Goal: Task Accomplishment & Management: Use online tool/utility

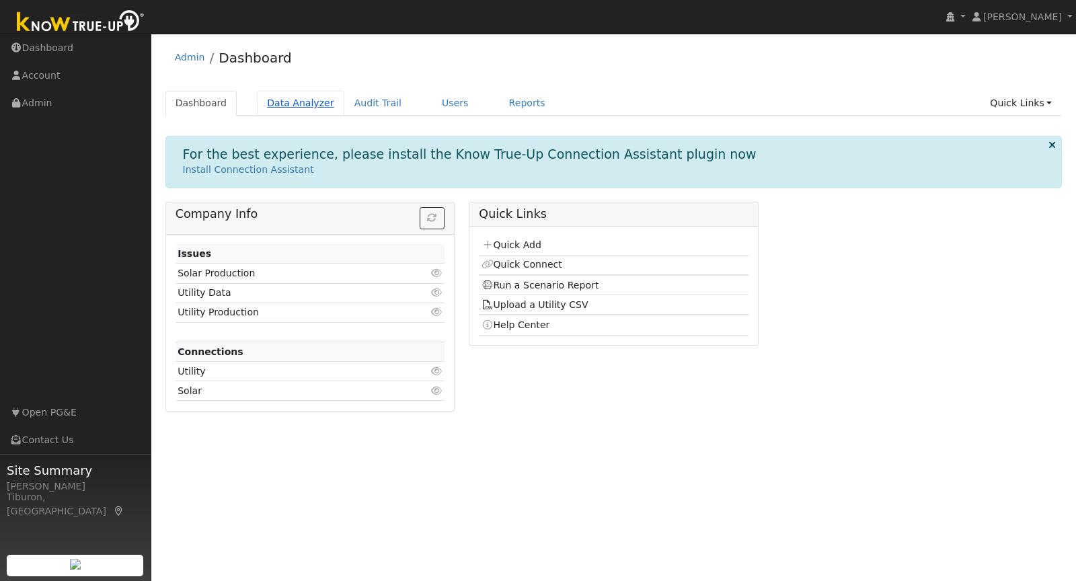
click at [288, 102] on link "Data Analyzer" at bounding box center [300, 103] width 87 height 25
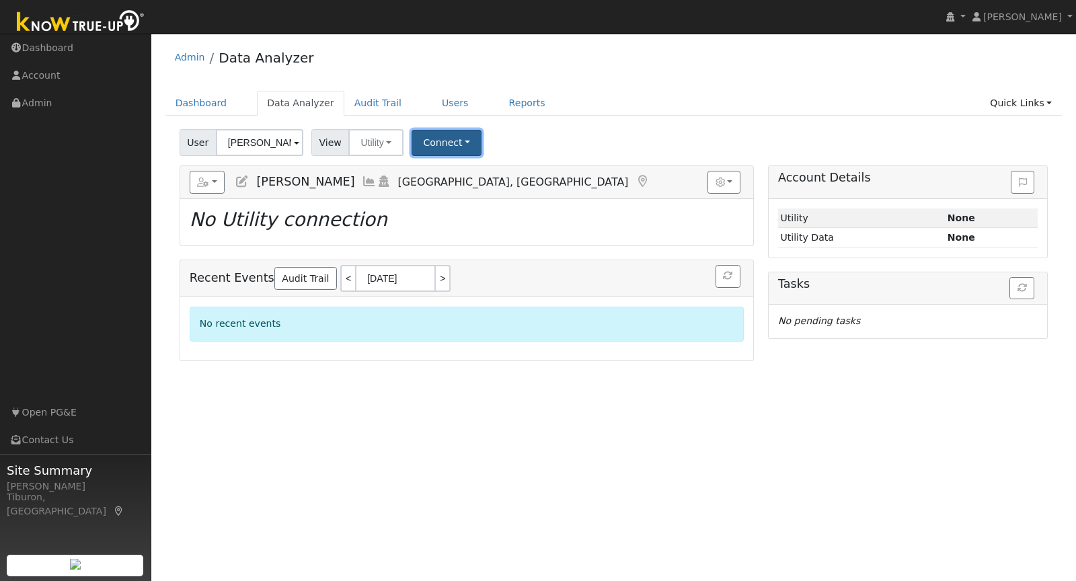
click at [435, 136] on button "Connect" at bounding box center [447, 143] width 70 height 26
click at [459, 168] on link "Select a Provider" at bounding box center [464, 171] width 105 height 19
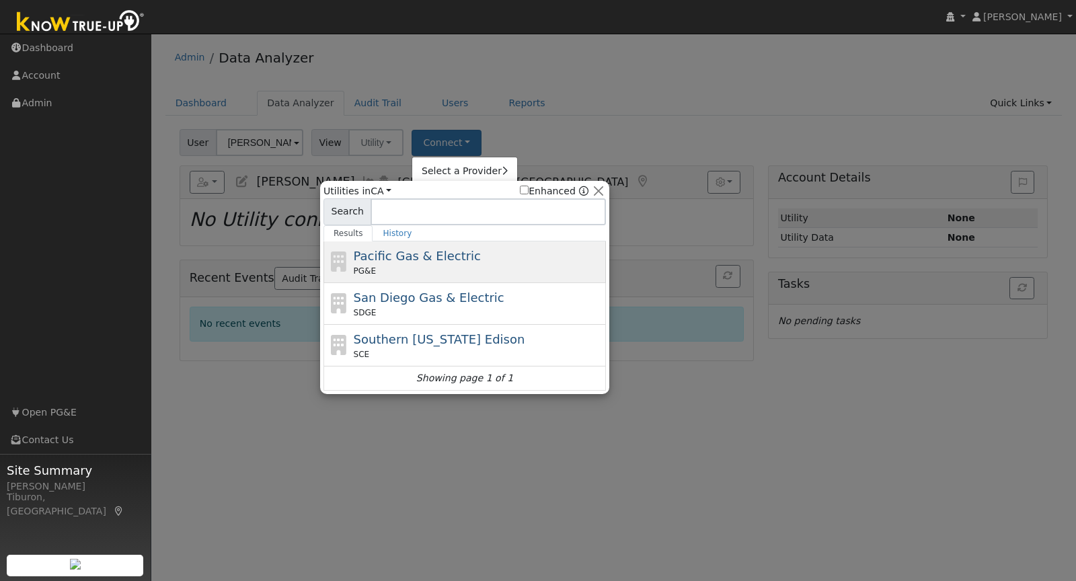
click at [442, 266] on div "PG&E" at bounding box center [478, 271] width 249 height 12
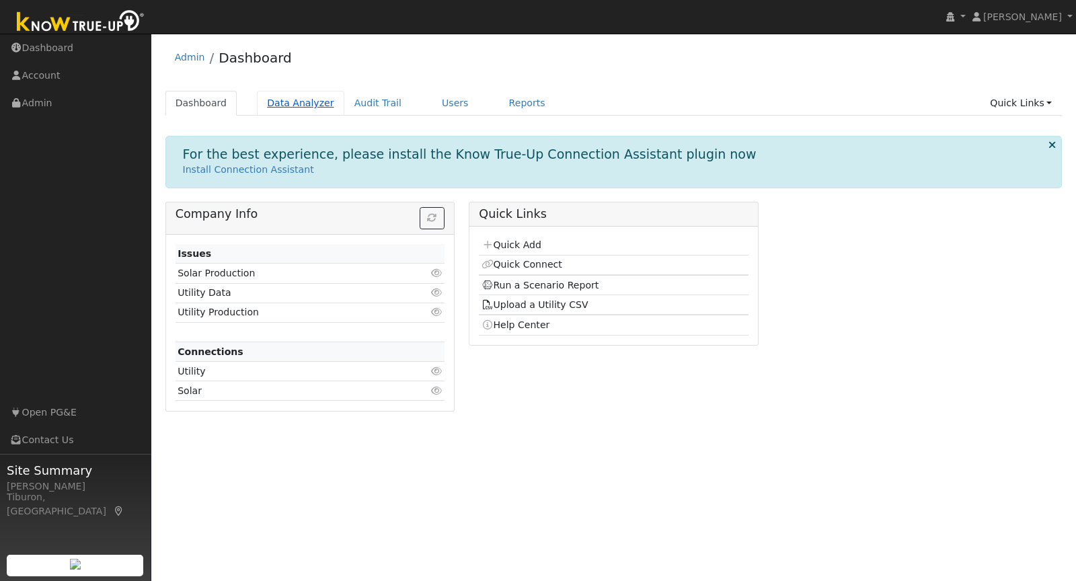
click at [290, 107] on link "Data Analyzer" at bounding box center [300, 103] width 87 height 25
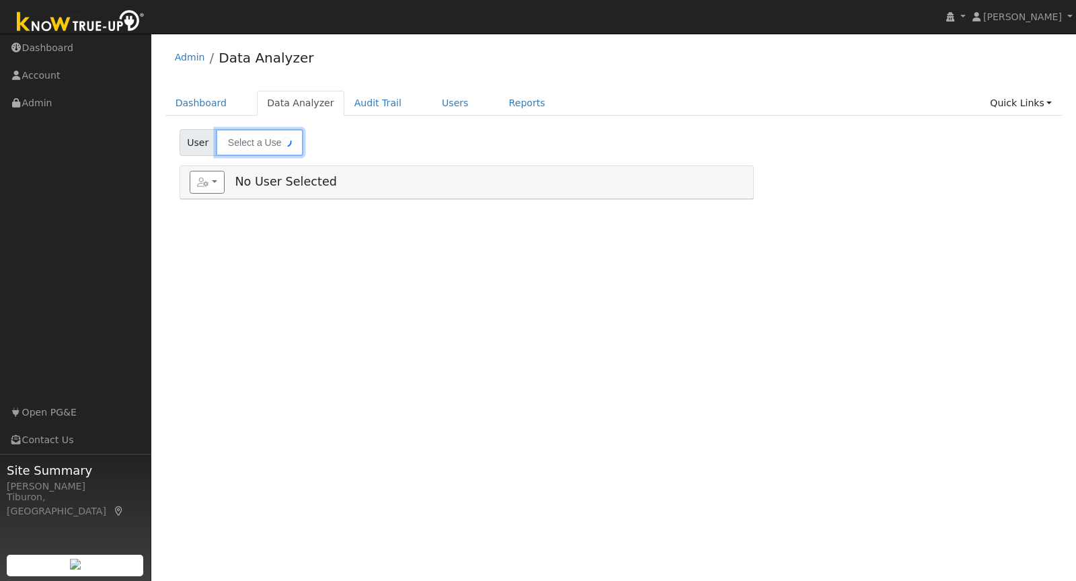
click at [242, 134] on input "text" at bounding box center [259, 142] width 87 height 27
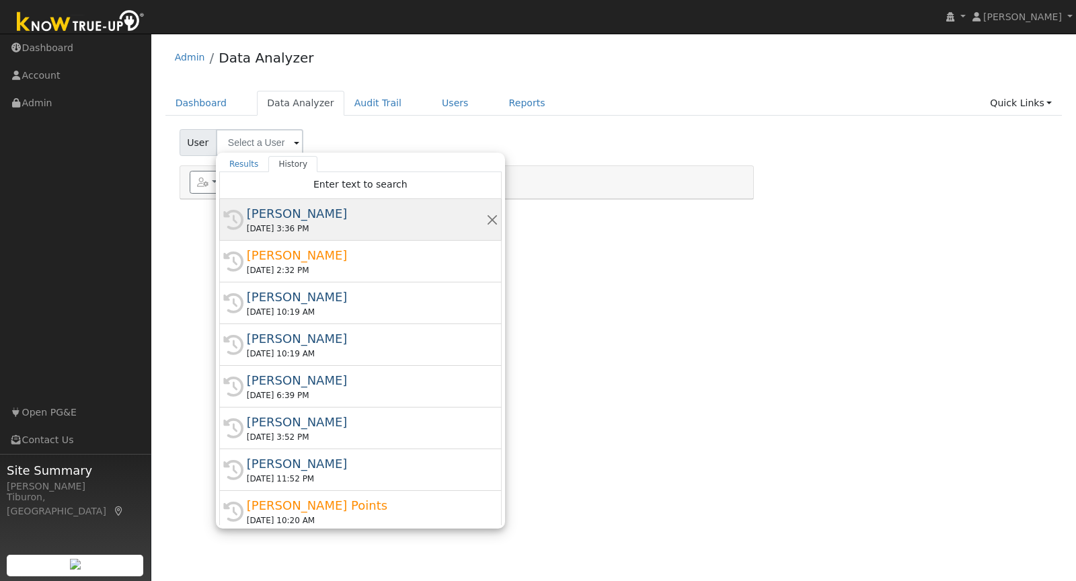
click at [330, 210] on div "[PERSON_NAME]" at bounding box center [366, 213] width 239 height 18
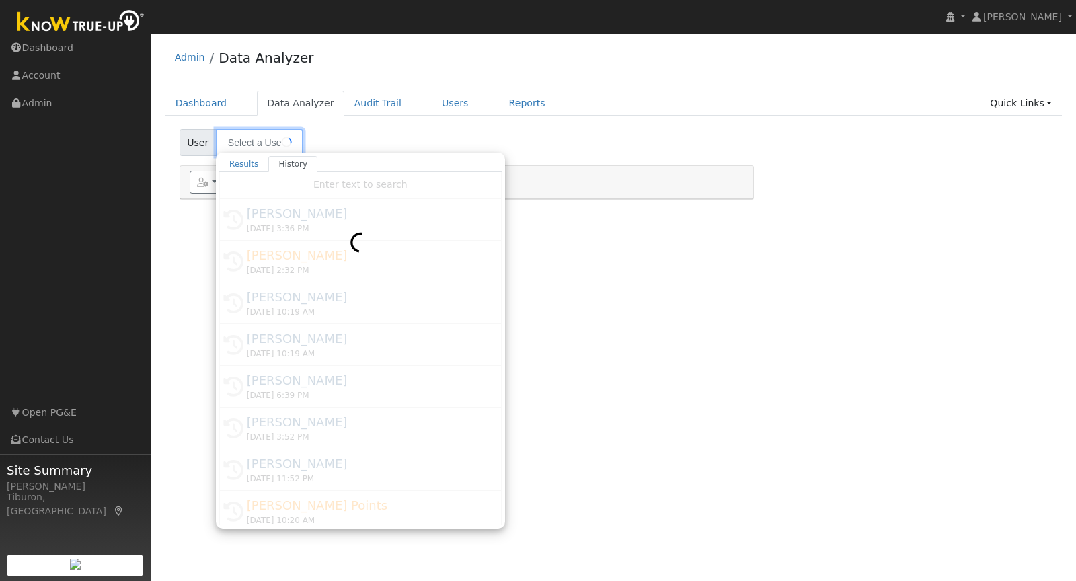
type input "[PERSON_NAME]"
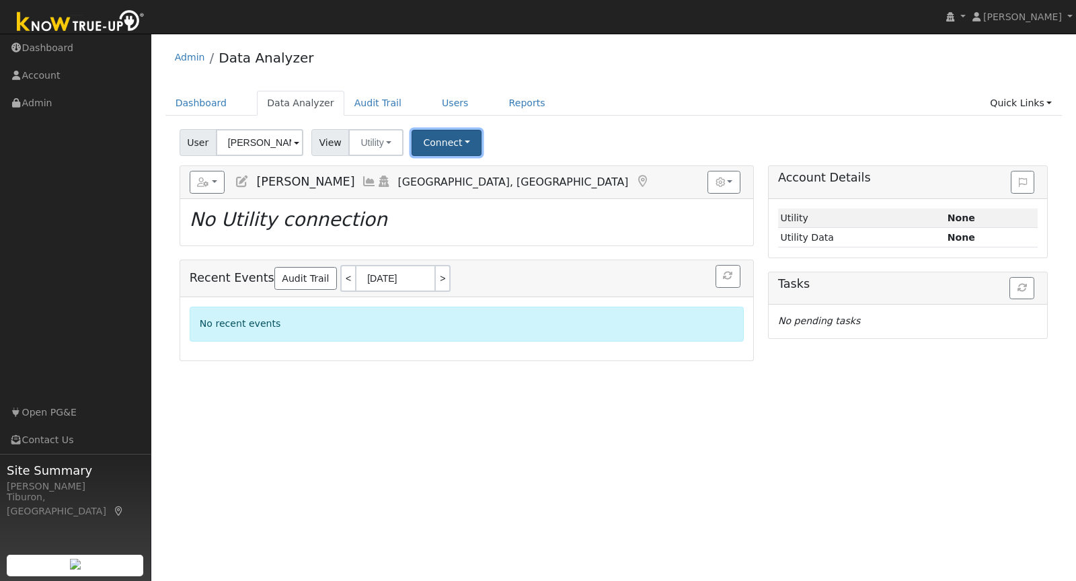
click at [436, 144] on button "Connect" at bounding box center [447, 143] width 70 height 26
click at [446, 204] on link "Quick Connect" at bounding box center [464, 200] width 105 height 19
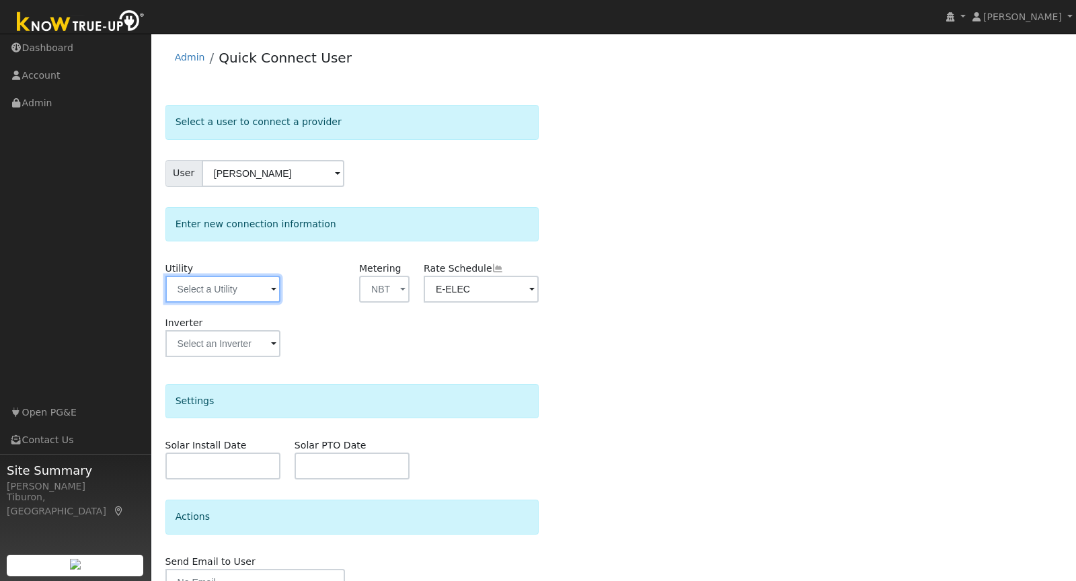
click at [226, 292] on input "text" at bounding box center [222, 289] width 115 height 27
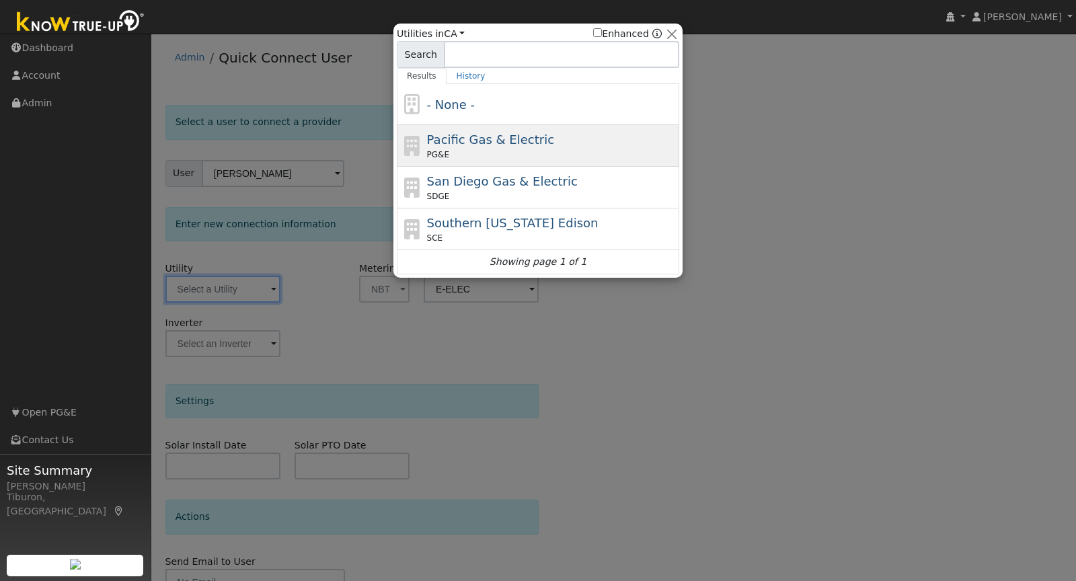
click at [469, 135] on span "Pacific Gas & Electric" at bounding box center [490, 139] width 127 height 14
type input "PG&E"
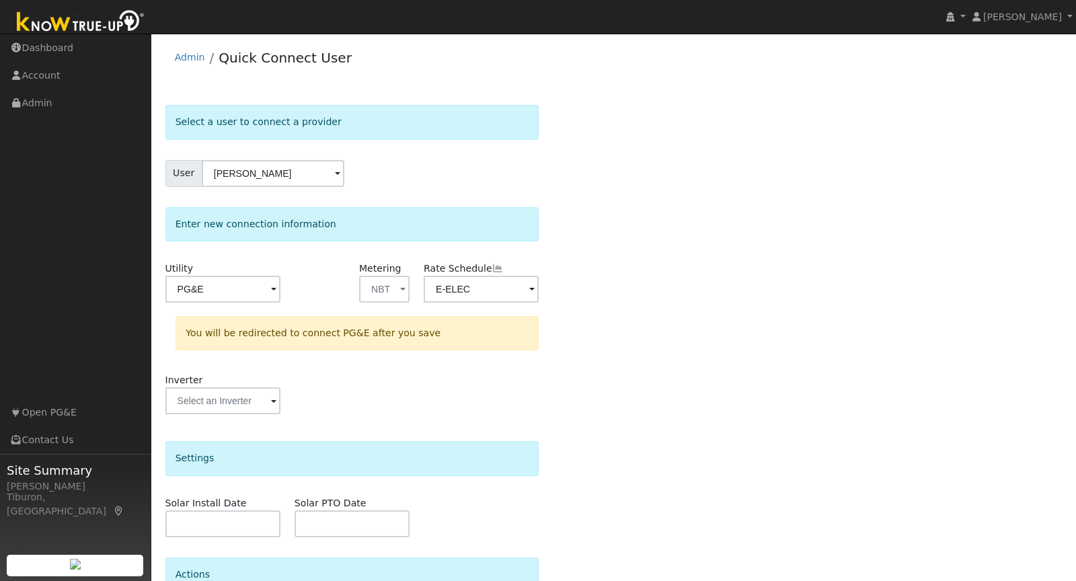
scroll to position [124, 0]
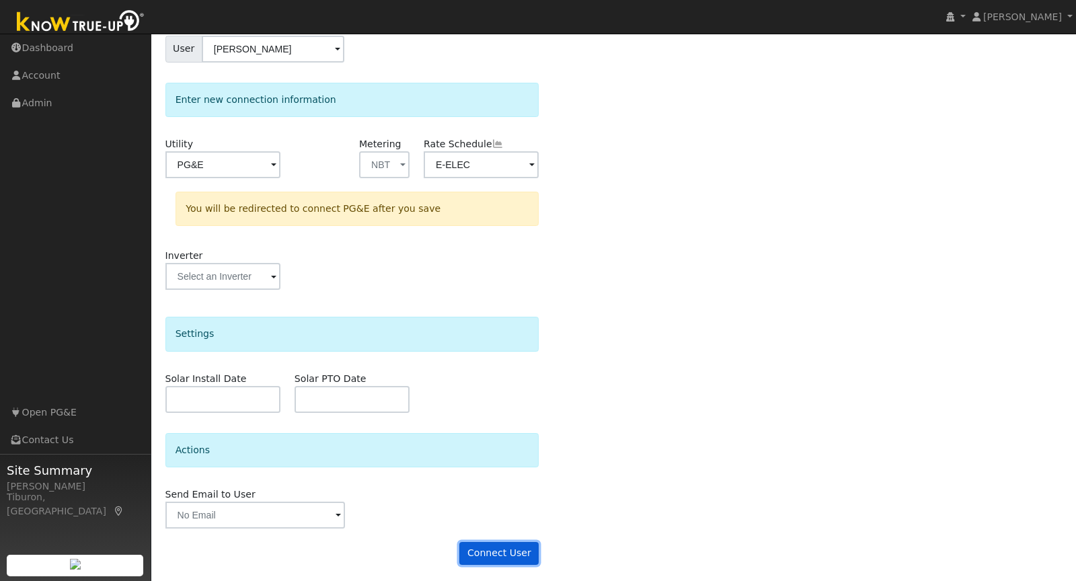
click at [493, 552] on button "Connect User" at bounding box center [498, 553] width 79 height 23
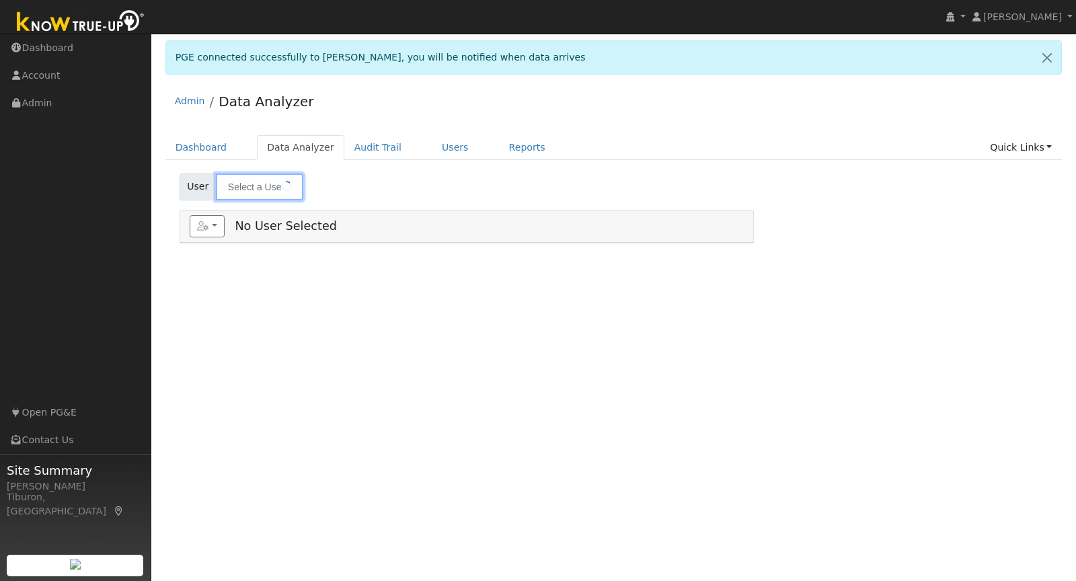
type input "[PERSON_NAME]"
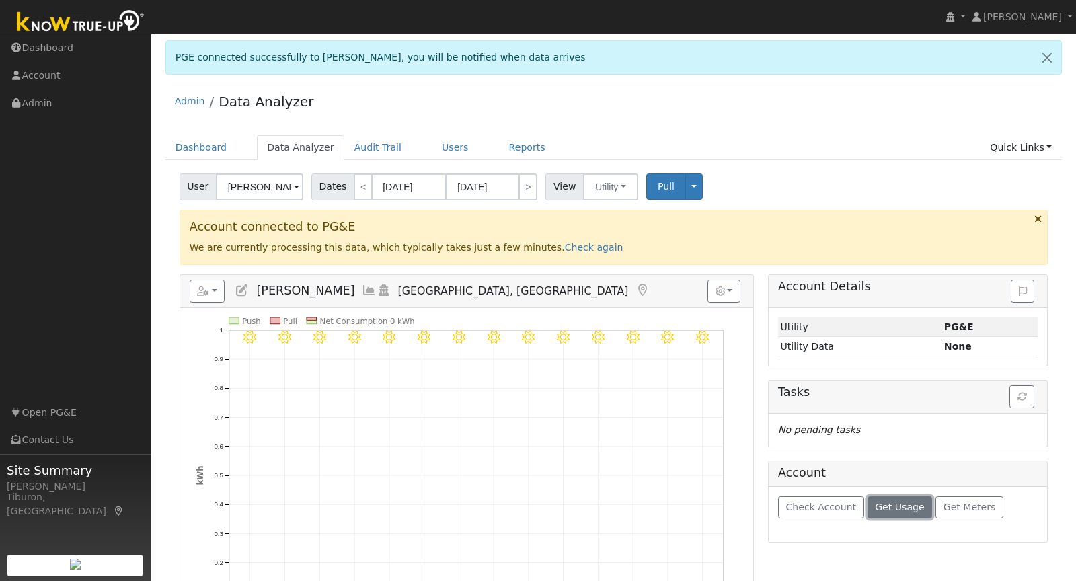
click at [890, 502] on span "Get Usage" at bounding box center [899, 507] width 49 height 11
